Goal: Communication & Community: Answer question/provide support

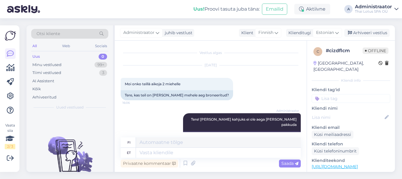
scroll to position [10, 0]
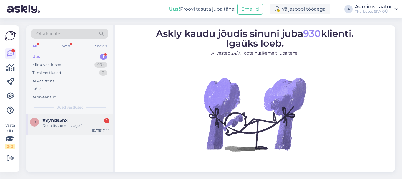
click at [72, 122] on div "#9yhde5hx 1" at bounding box center [75, 120] width 67 height 5
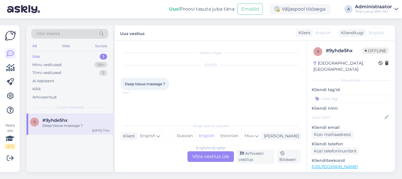
click at [201, 155] on div "English to English Võta vestlus üle" at bounding box center [211, 156] width 47 height 11
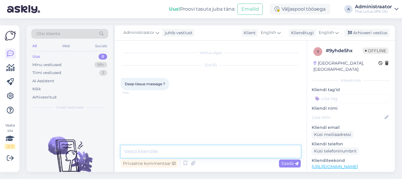
click at [166, 153] on textarea at bounding box center [211, 151] width 180 height 12
type textarea "Hello!"
type textarea "P"
click at [193, 152] on textarea "Would you like to have tradituonal tr" at bounding box center [211, 151] width 180 height 12
click at [208, 150] on textarea "Would you like to have traditional tr" at bounding box center [211, 151] width 180 height 12
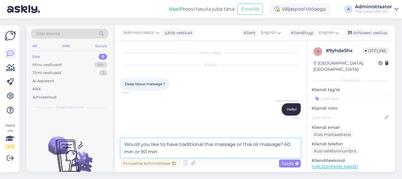
type textarea "Would you like to have traditional thai massage or thai oil massage? 60 min or …"
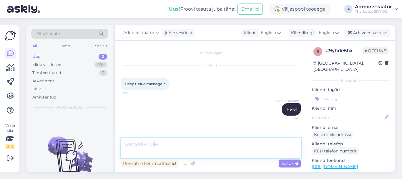
scroll to position [13, 0]
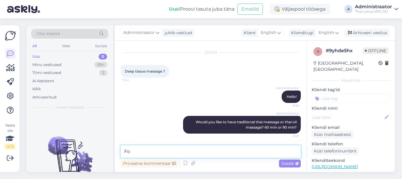
type textarea "F"
type textarea "What time is suitable for you?"
click at [286, 163] on span "Saada" at bounding box center [290, 163] width 17 height 5
